Goal: Navigation & Orientation: Find specific page/section

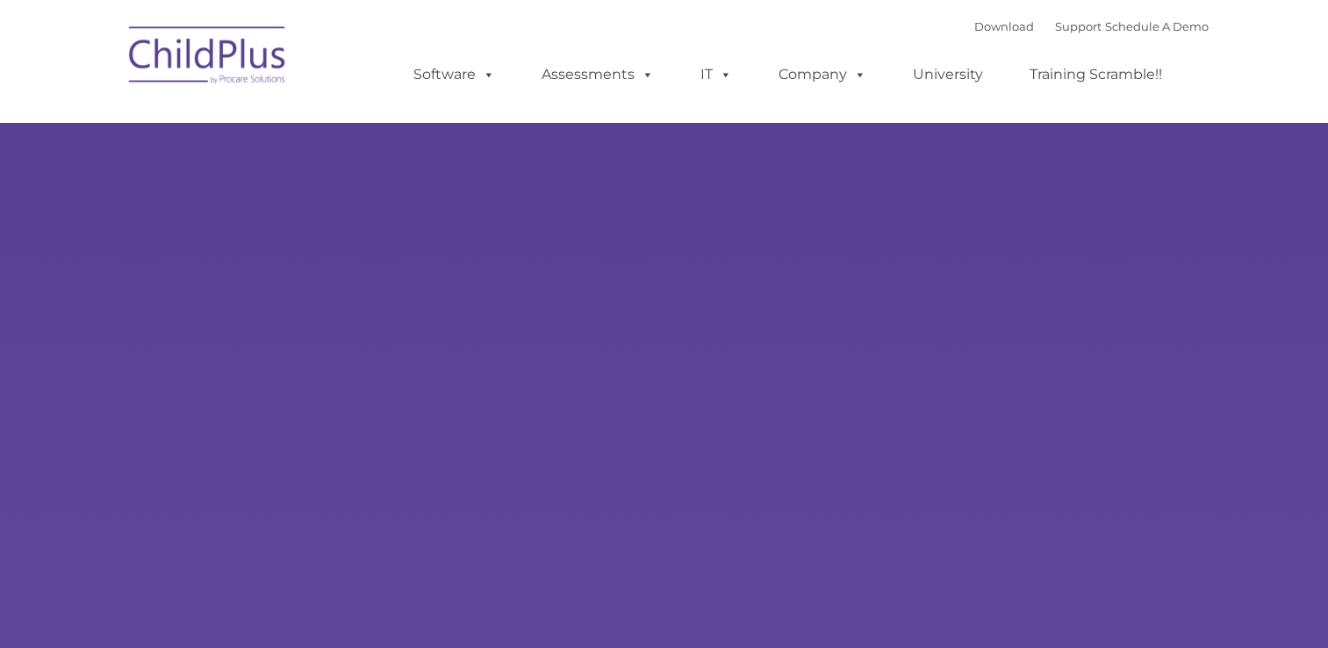
type input ""
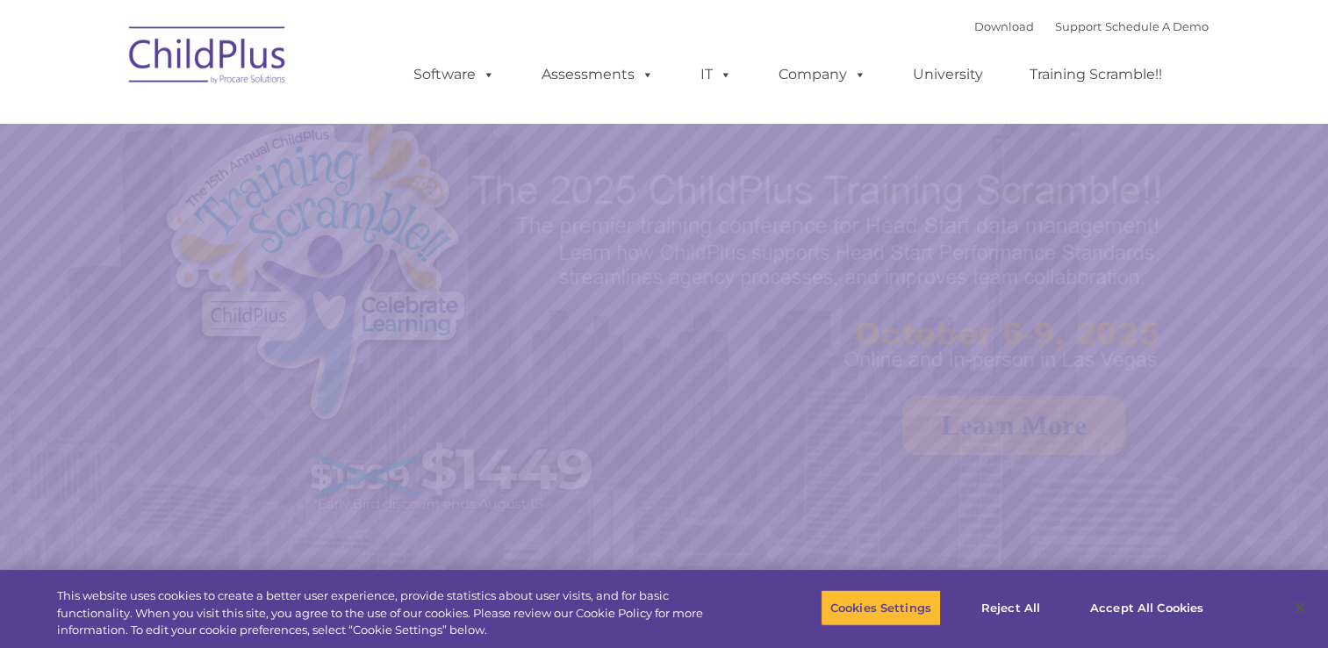
select select "MEDIUM"
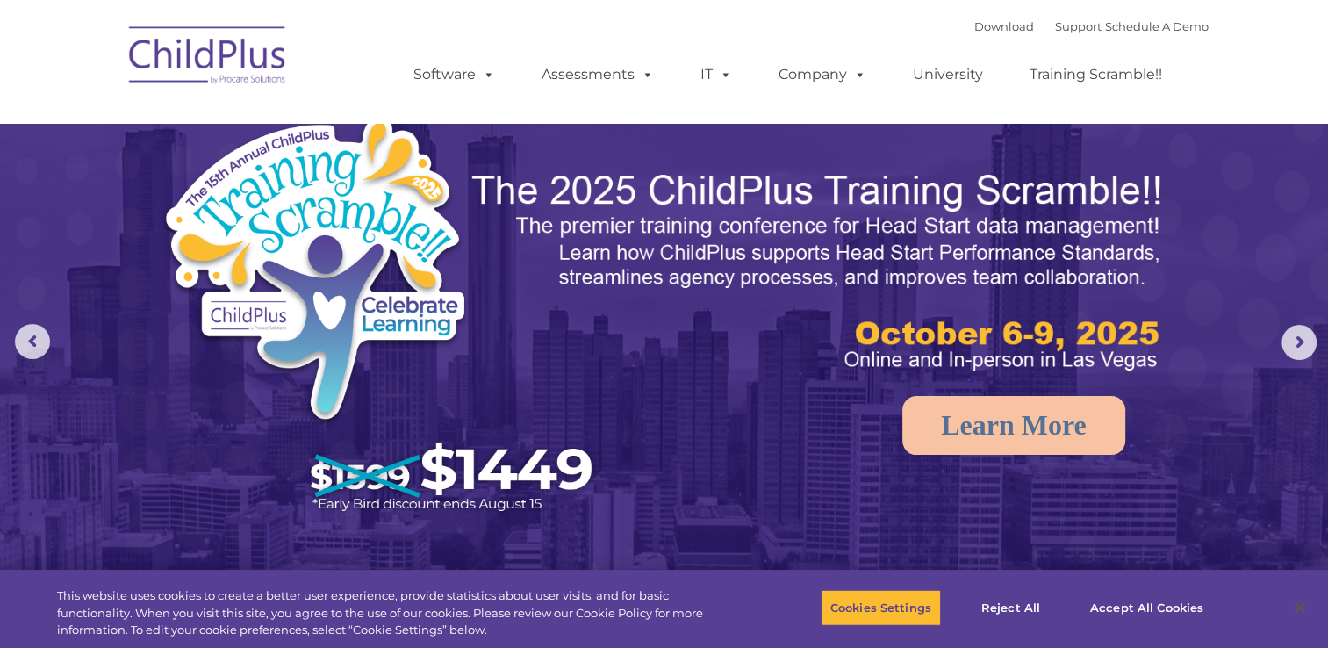
click at [84, 12] on nav "Download Support | Schedule A Demo  MENU MENU Software ChildPlus: The original…" at bounding box center [664, 61] width 1328 height 123
